Goal: Task Accomplishment & Management: Use online tool/utility

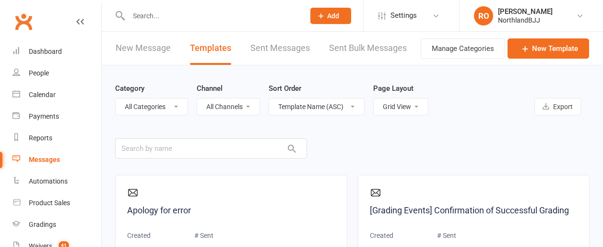
select select "grid"
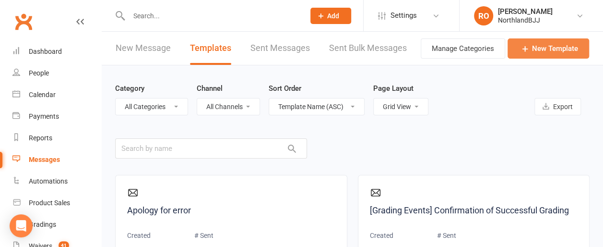
click at [539, 48] on link "New Template" at bounding box center [549, 48] width 82 height 20
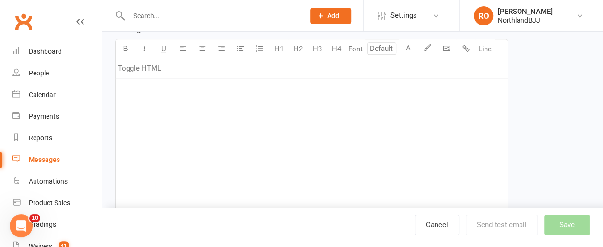
scroll to position [192, 0]
click at [136, 105] on div "﻿" at bounding box center [312, 147] width 392 height 144
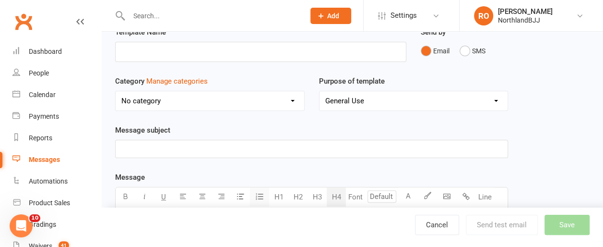
scroll to position [0, 0]
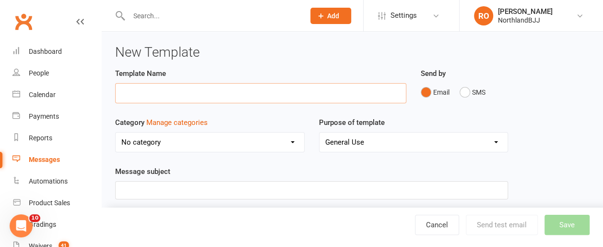
click at [183, 95] on input "text" at bounding box center [260, 93] width 291 height 20
click at [169, 95] on input "text" at bounding box center [260, 93] width 291 height 20
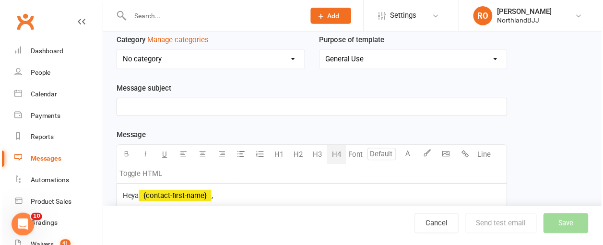
scroll to position [96, 0]
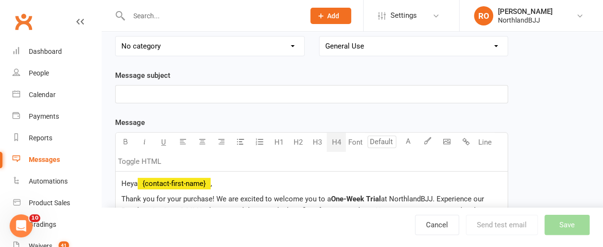
type input "One Week Trial Information"
click at [291, 46] on select "No category Class Changes Competition Default Failed Payment General Graduation" at bounding box center [210, 45] width 189 height 19
click at [331, 67] on div "Purpose of template General Use Grading Events" at bounding box center [414, 45] width 204 height 49
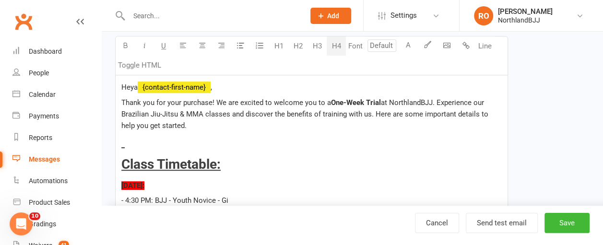
scroll to position [1731, 0]
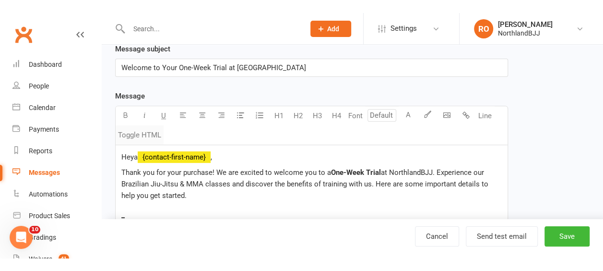
scroll to position [144, 0]
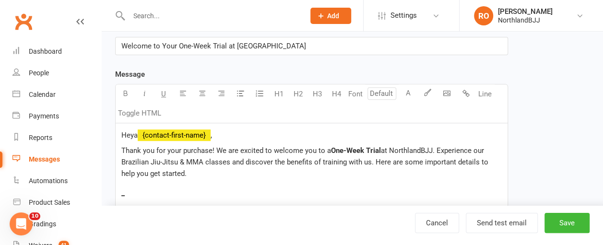
click at [122, 133] on span "Heya" at bounding box center [129, 135] width 16 height 9
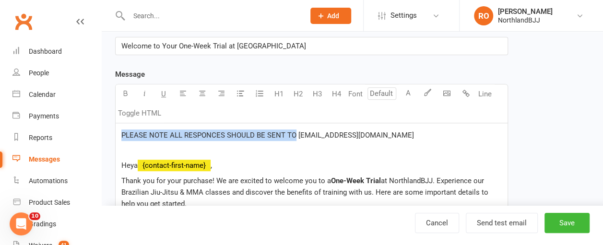
drag, startPoint x: 292, startPoint y: 133, endPoint x: 117, endPoint y: 134, distance: 175.6
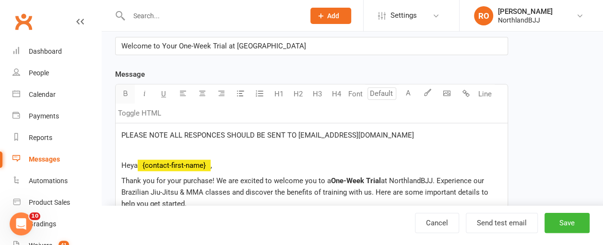
click at [125, 90] on icon "button" at bounding box center [125, 93] width 7 height 7
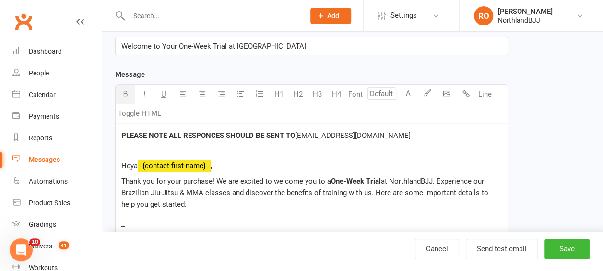
click at [339, 151] on p "﻿" at bounding box center [311, 151] width 381 height 12
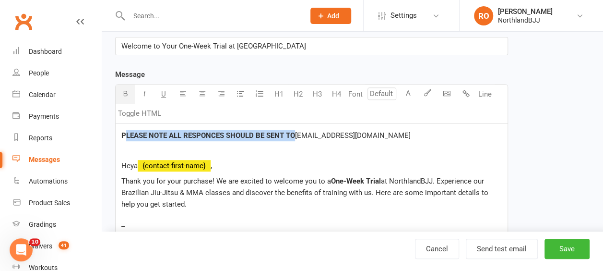
drag, startPoint x: 295, startPoint y: 133, endPoint x: 124, endPoint y: 133, distance: 170.8
click at [124, 133] on p "PLEASE NOTE ALL RESPONCES SHOULD BE SENT TO [EMAIL_ADDRESS][DOMAIN_NAME]" at bounding box center [311, 136] width 381 height 12
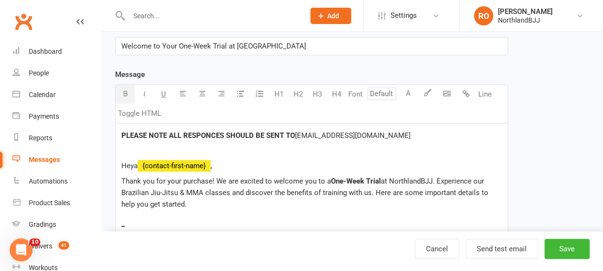
click at [122, 134] on span "PLEASE NOTE ALL RESPONCES SHOULD BE SENT TO" at bounding box center [208, 135] width 174 height 9
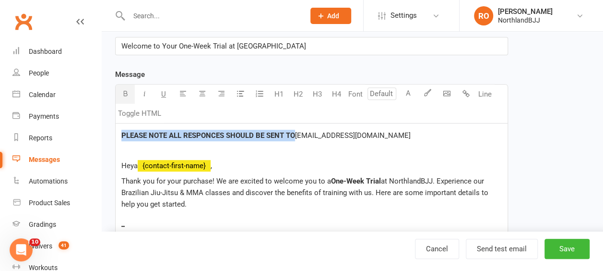
drag, startPoint x: 293, startPoint y: 132, endPoint x: 110, endPoint y: 132, distance: 182.8
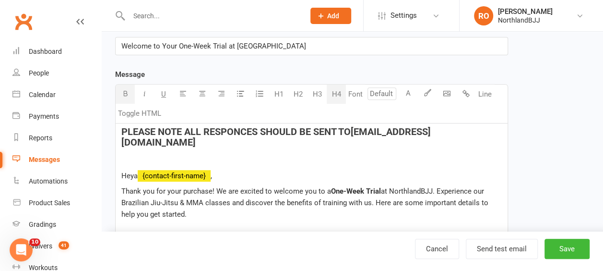
scroll to position [143, 0]
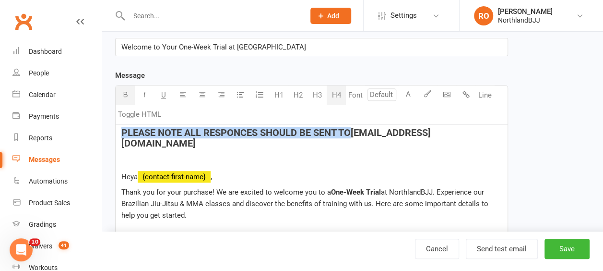
click at [334, 93] on button "H4" at bounding box center [336, 94] width 19 height 19
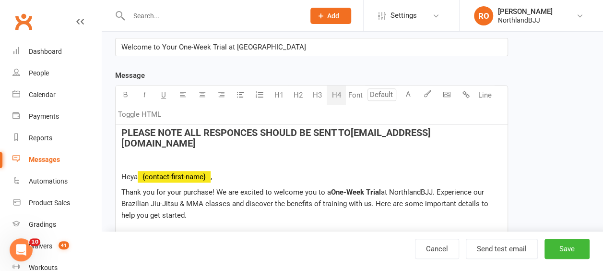
click at [469, 131] on h4 "PLEASE NOTE ALL RESPONCES SHOULD BE SENT TO [EMAIL_ADDRESS][DOMAIN_NAME]" at bounding box center [311, 137] width 381 height 21
drag, startPoint x: 457, startPoint y: 131, endPoint x: 356, endPoint y: 127, distance: 100.8
click at [356, 127] on h4 "PLEASE NOTE ALL RESPONCES SHOULD BE SENT TO [EMAIL_ADDRESS][DOMAIN_NAME]" at bounding box center [311, 137] width 381 height 21
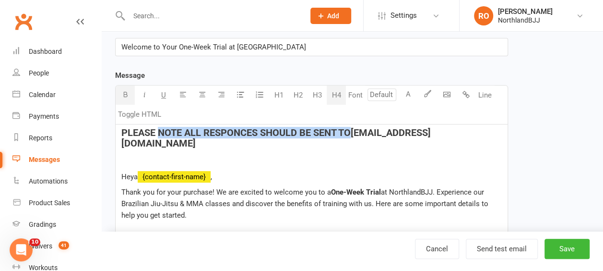
drag, startPoint x: 351, startPoint y: 131, endPoint x: 158, endPoint y: 132, distance: 193.4
click at [158, 132] on span "PLEASE NOTE ALL RESPONCES SHOULD BE SENT TO" at bounding box center [235, 133] width 229 height 12
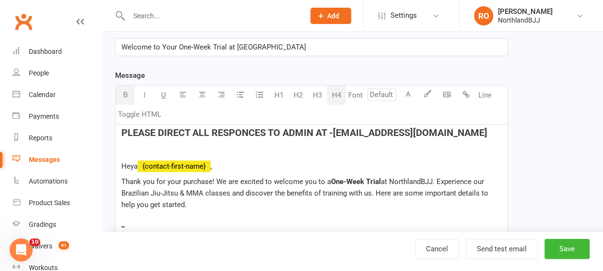
click at [417, 155] on p "﻿" at bounding box center [311, 151] width 381 height 12
click at [155, 131] on span "PLEASE DIRECT ALL RESPONCES TO ADMIN AT -" at bounding box center [227, 133] width 212 height 12
click at [270, 131] on span "PLEASE ENSURE ALL RESPONCES TO ADMIN AT -" at bounding box center [228, 133] width 215 height 12
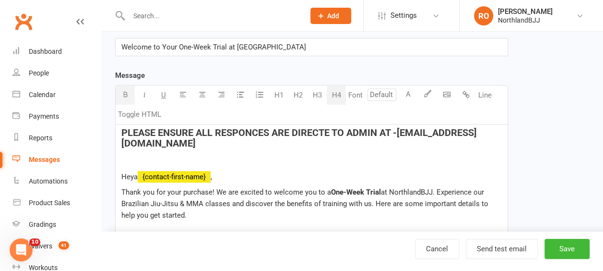
scroll to position [154, 0]
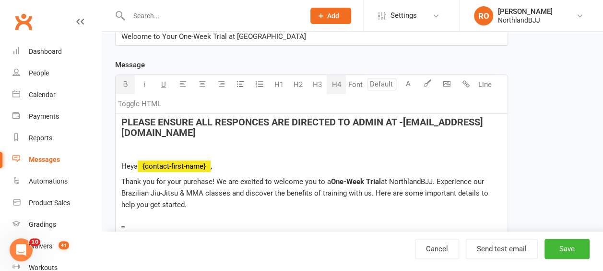
click at [353, 119] on span "PLEASE ENSURE ALL RESPONCES ARE DIRECTED TO ADMIN AT -" at bounding box center [262, 122] width 282 height 12
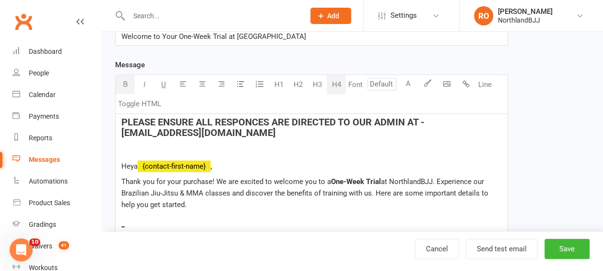
click at [407, 121] on span "PLEASE ENSURE ALL RESPONCES ARE DIRECTED TO OUR ADMIN AT -" at bounding box center [272, 122] width 303 height 12
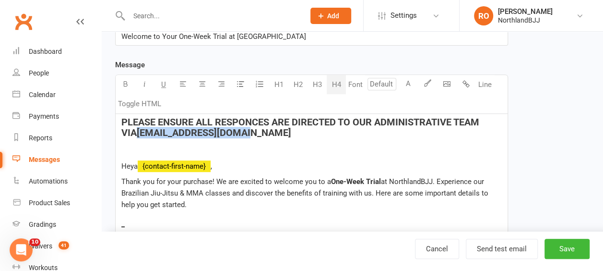
drag, startPoint x: 224, startPoint y: 131, endPoint x: 121, endPoint y: 129, distance: 103.2
click at [121, 129] on h4 "PLEASE ENSURE ALL RESPONCES ARE DIRECTED TO OUR ADMINISTRATIVE TEAM VIA [EMAIL_…" at bounding box center [311, 127] width 381 height 21
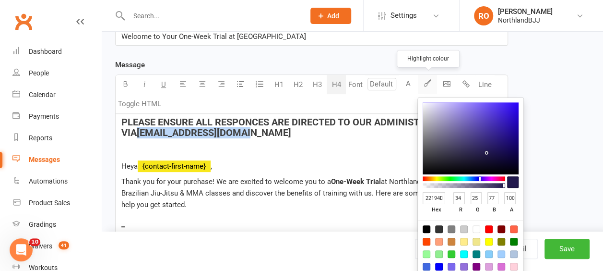
click at [424, 81] on icon "button" at bounding box center [427, 82] width 7 height 7
click at [504, 246] on div at bounding box center [502, 254] width 8 height 8
type input "A2CFFE"
type input "162"
type input "207"
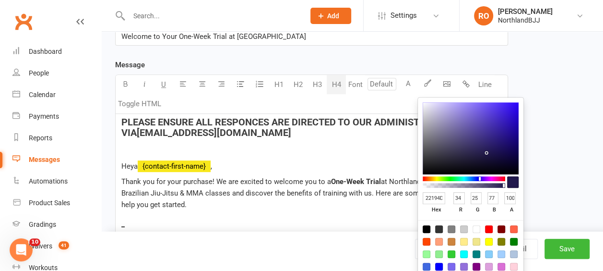
type input "254"
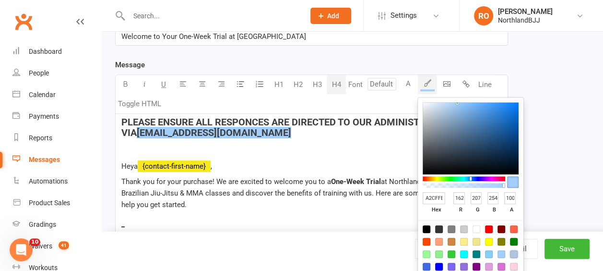
click at [514, 246] on div at bounding box center [514, 254] width 8 height 8
type input "B0C4DE"
type input "176"
type input "196"
type input "222"
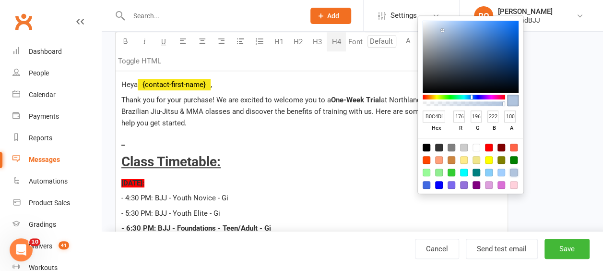
scroll to position [250, 0]
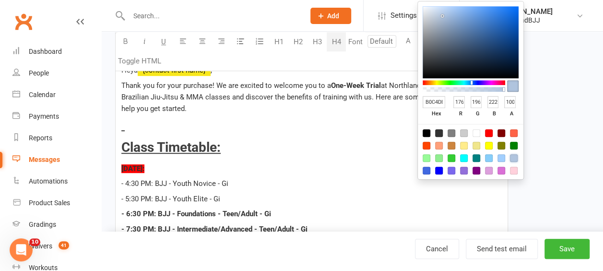
click at [464, 133] on div at bounding box center [464, 133] width 8 height 8
type input "CCCCCC"
type input "204"
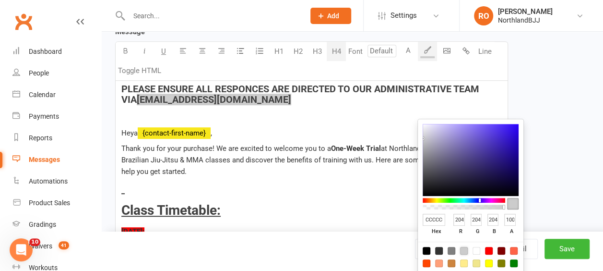
scroll to position [202, 0]
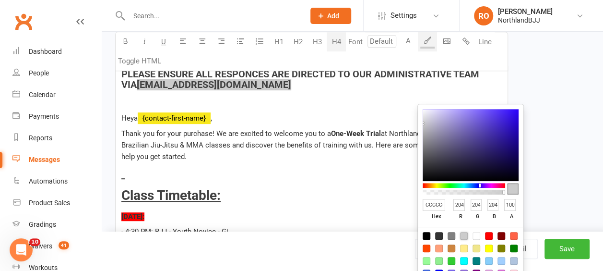
click at [489, 246] on div at bounding box center [489, 248] width 8 height 8
type input "FFFF00"
type input "255"
type input "0"
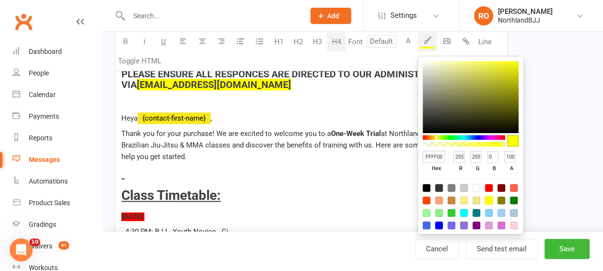
click at [329, 215] on p "[DATE]:" at bounding box center [311, 217] width 381 height 12
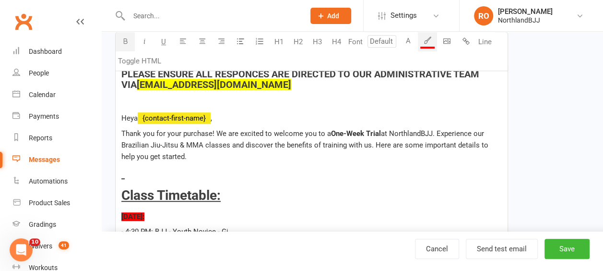
click at [338, 115] on p "Heya ﻿ {contact-first-name} ," at bounding box center [311, 118] width 381 height 12
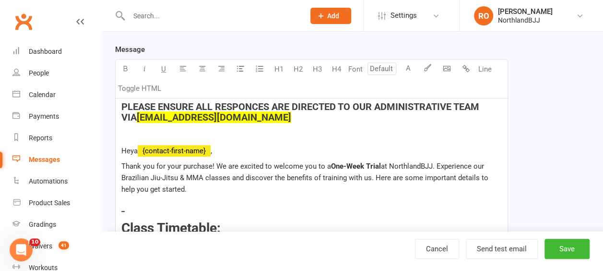
scroll to position [154, 0]
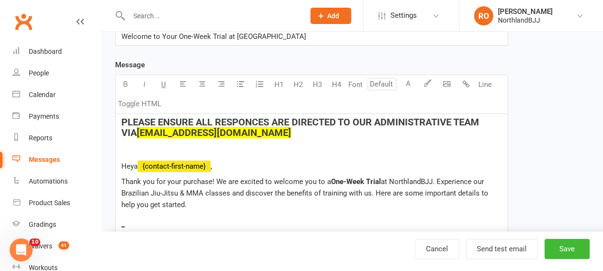
click at [122, 145] on p "﻿" at bounding box center [311, 151] width 381 height 12
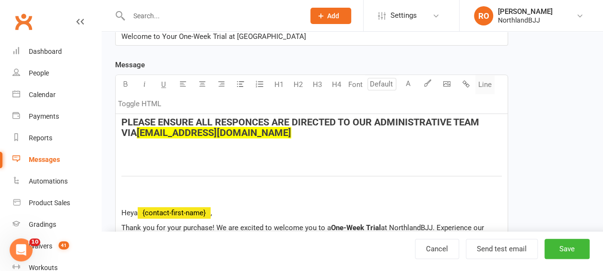
click at [485, 85] on button "Line" at bounding box center [485, 84] width 19 height 19
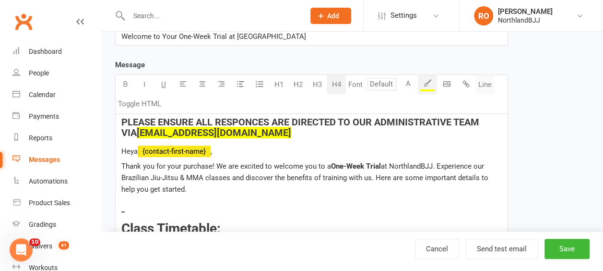
click at [489, 81] on button "Line" at bounding box center [485, 84] width 19 height 19
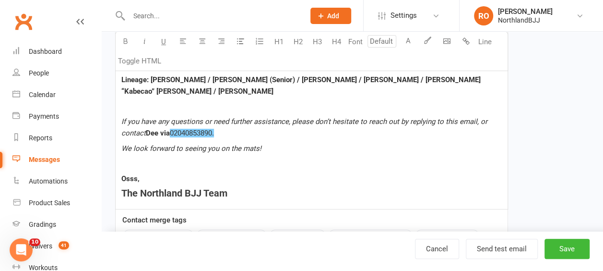
scroll to position [1710, 0]
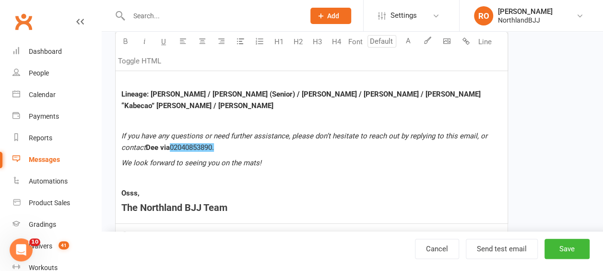
click at [474, 131] on span "If you have any questions or need further assistance, please don’t hesitate to …" at bounding box center [305, 141] width 368 height 20
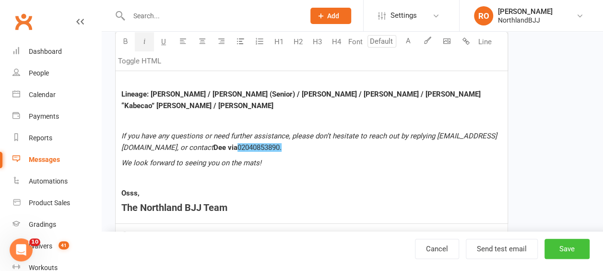
click at [568, 246] on button "Save" at bounding box center [567, 248] width 45 height 20
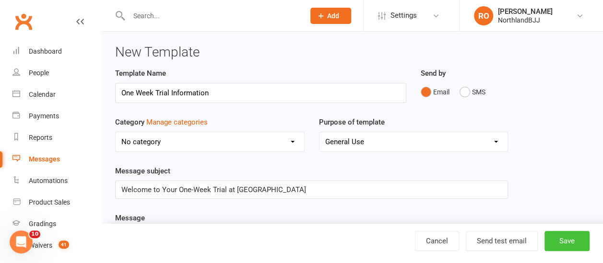
select select "grid"
